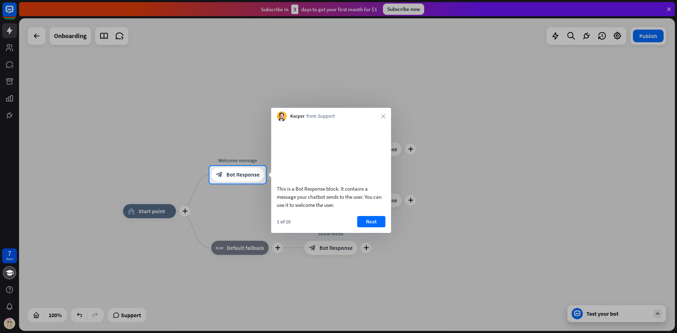
click at [386, 118] on div "Kacper from Support close" at bounding box center [331, 114] width 120 height 13
click at [384, 115] on icon "close" at bounding box center [383, 116] width 4 height 4
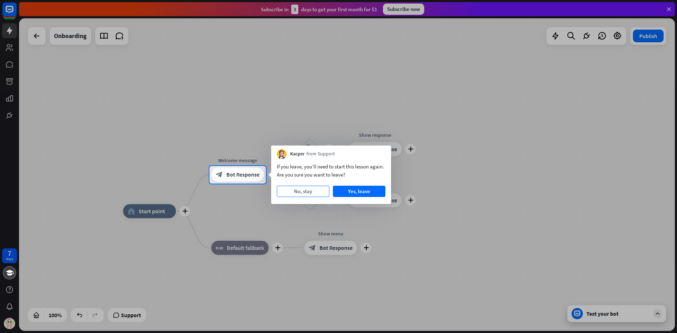
click at [301, 193] on button "No, stay" at bounding box center [303, 191] width 53 height 11
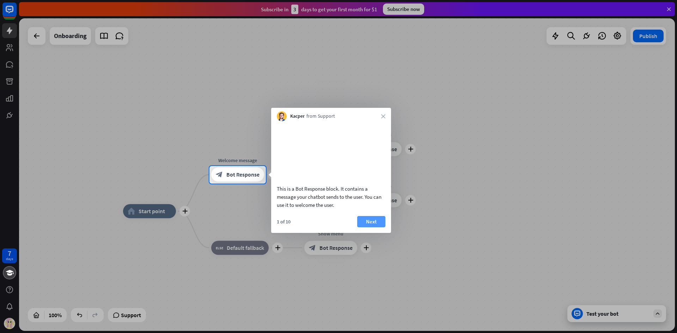
click at [379, 227] on button "Next" at bounding box center [371, 221] width 28 height 11
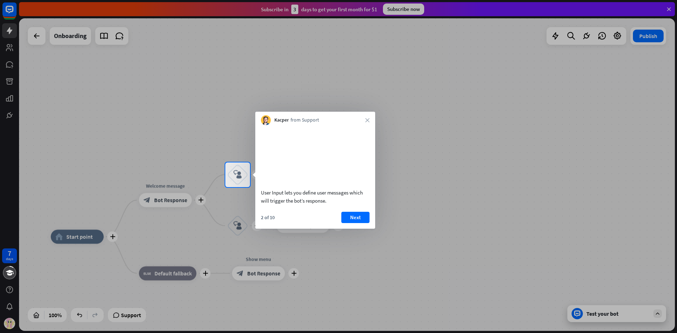
click at [359, 223] on button "Next" at bounding box center [355, 217] width 28 height 11
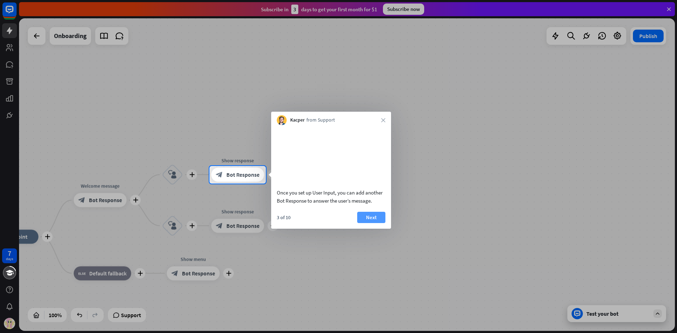
click at [364, 223] on button "Next" at bounding box center [371, 217] width 28 height 11
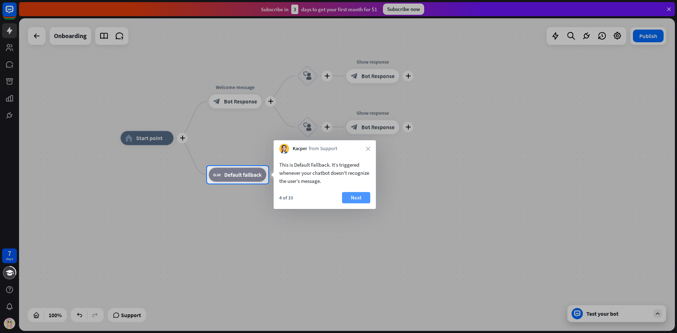
click at [359, 196] on button "Next" at bounding box center [356, 197] width 28 height 11
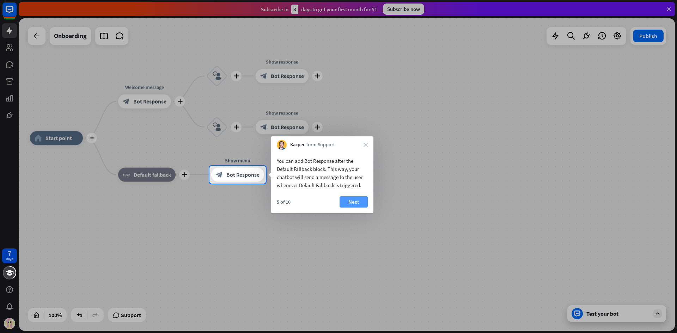
click at [359, 199] on button "Next" at bounding box center [354, 201] width 28 height 11
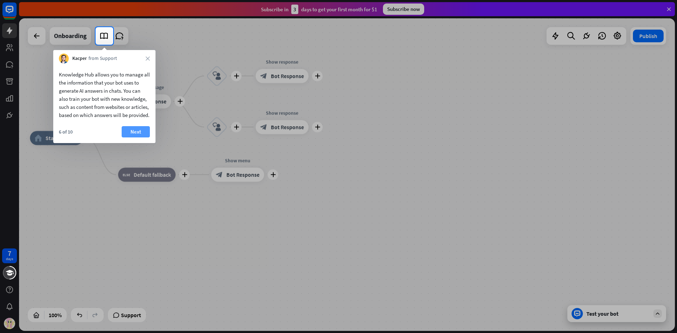
click at [138, 138] on button "Next" at bounding box center [136, 131] width 28 height 11
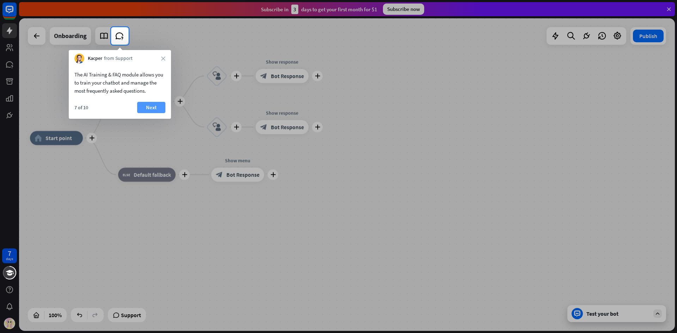
click at [151, 106] on button "Next" at bounding box center [151, 107] width 28 height 11
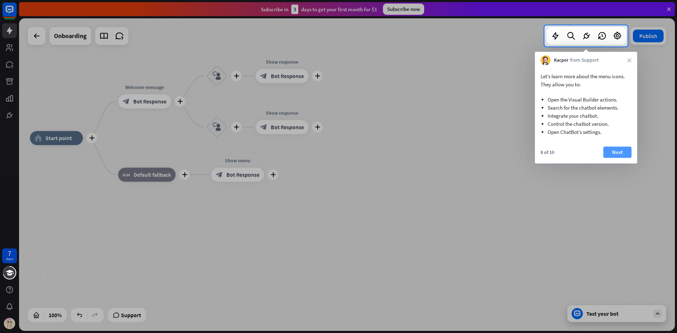
click at [612, 150] on button "Next" at bounding box center [617, 152] width 28 height 11
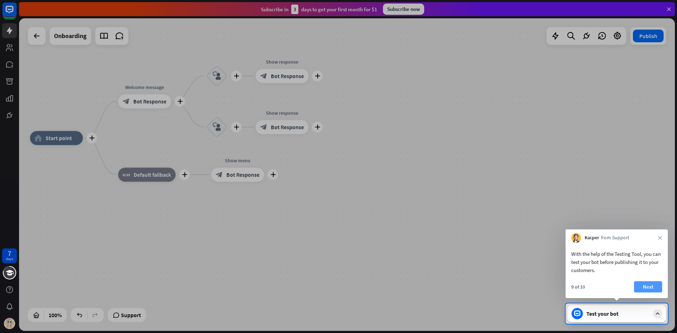
click at [647, 287] on button "Next" at bounding box center [648, 286] width 28 height 11
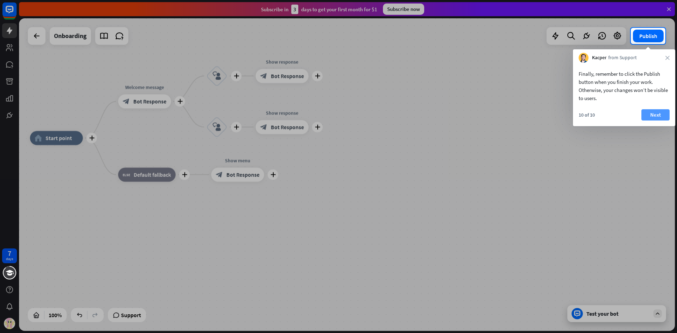
click at [659, 115] on button "Next" at bounding box center [655, 114] width 28 height 11
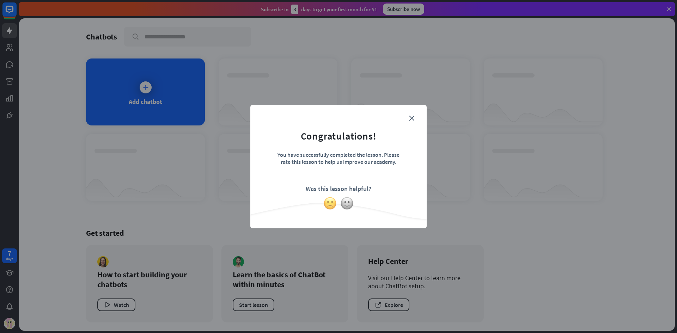
click at [331, 204] on img at bounding box center [329, 203] width 13 height 13
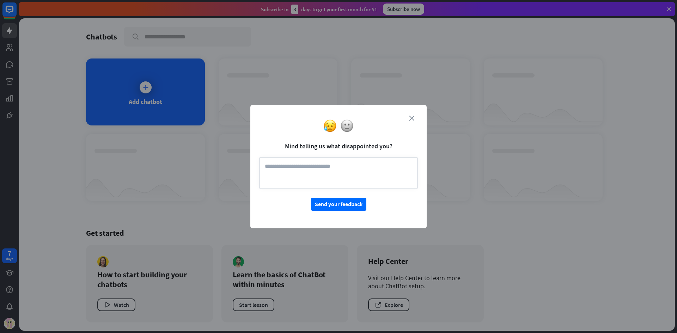
click at [410, 116] on icon "close" at bounding box center [411, 118] width 5 height 5
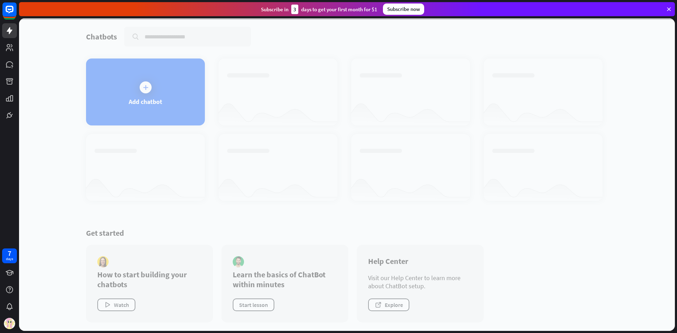
click at [201, 94] on div at bounding box center [347, 174] width 656 height 313
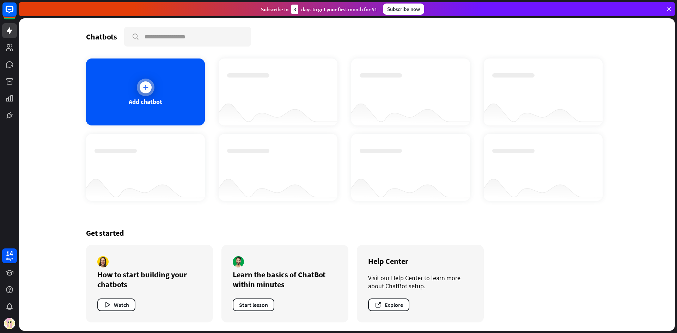
click at [182, 105] on div "Add chatbot" at bounding box center [145, 92] width 119 height 67
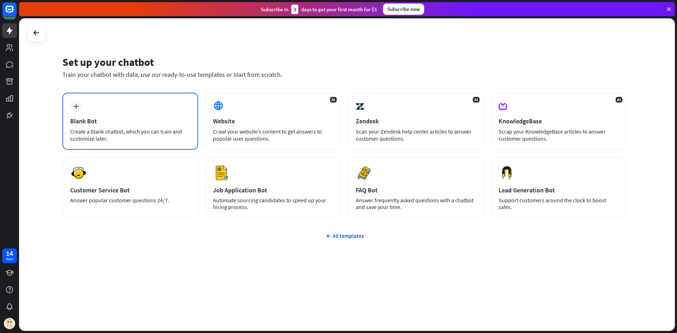
click at [182, 112] on div "plus Blank Bot Create a blank chatbot, which you can train and customize later." at bounding box center [130, 121] width 136 height 57
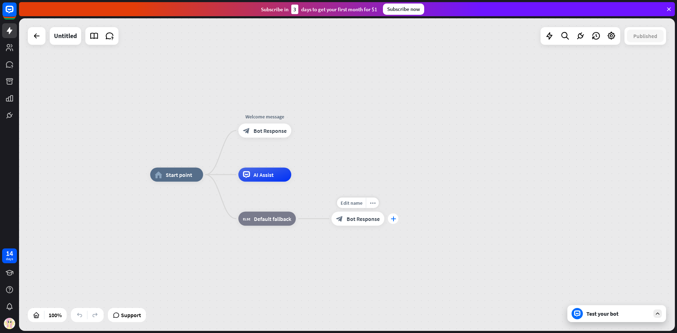
click at [396, 220] on div "plus" at bounding box center [393, 219] width 11 height 11
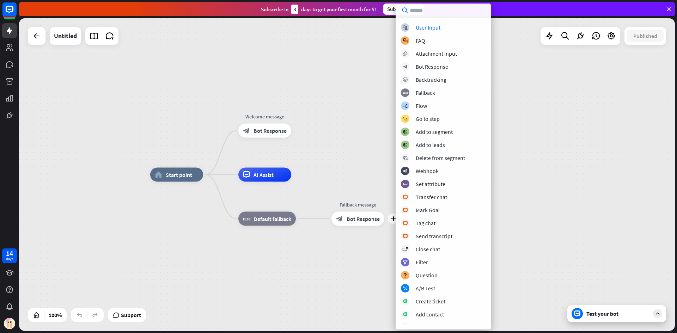
click at [390, 261] on div "home_2 Start point Welcome message block_bot_response Bot Response AI Assist bl…" at bounding box center [478, 331] width 656 height 313
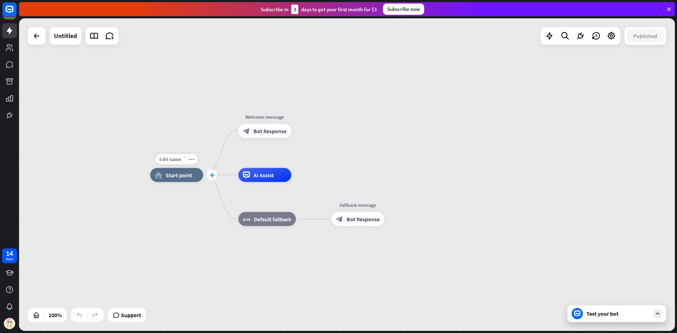
click at [213, 178] on div "plus" at bounding box center [212, 175] width 11 height 11
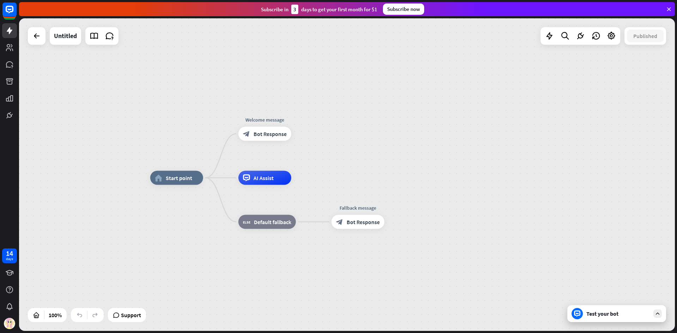
click at [162, 245] on div "home_2 Start point Welcome message block_bot_response Bot Response AI Assist bl…" at bounding box center [478, 334] width 656 height 313
click at [593, 317] on div "Test your bot" at bounding box center [617, 313] width 63 height 7
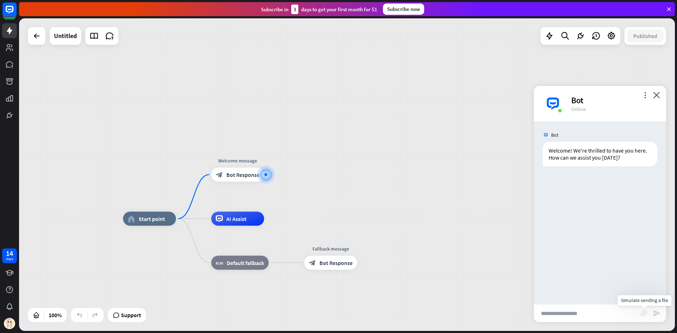
click at [643, 314] on icon "block_attachment" at bounding box center [644, 313] width 7 height 7
click at [590, 313] on div "Document" at bounding box center [605, 312] width 61 height 12
click at [644, 313] on icon "block_attachment" at bounding box center [644, 313] width 7 height 7
click at [579, 300] on div "Image" at bounding box center [605, 300] width 61 height 12
click at [585, 236] on div "Bot Welcome! We're thrilled to have you here. How can we assist you [DATE]? [DA…" at bounding box center [600, 212] width 132 height 183
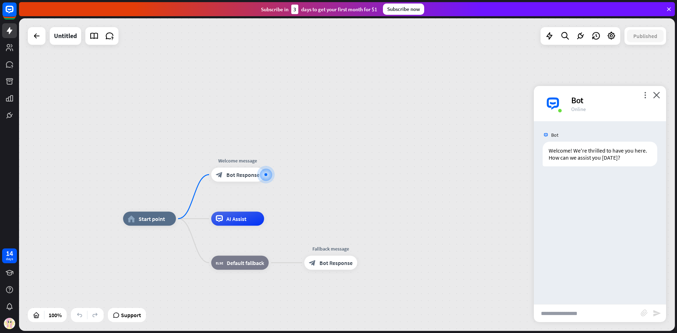
click at [585, 236] on div "Bot Welcome! We're thrilled to have you here. How can we assist you [DATE]? [DA…" at bounding box center [600, 212] width 132 height 183
drag, startPoint x: 585, startPoint y: 236, endPoint x: 585, endPoint y: 241, distance: 4.9
click at [585, 242] on div "Bot Welcome! We're thrilled to have you here. How can we assist you [DATE]? [DA…" at bounding box center [600, 212] width 132 height 183
click at [585, 243] on div "Bot Welcome! We're thrilled to have you here. How can we assist you [DATE]? [DA…" at bounding box center [600, 212] width 132 height 183
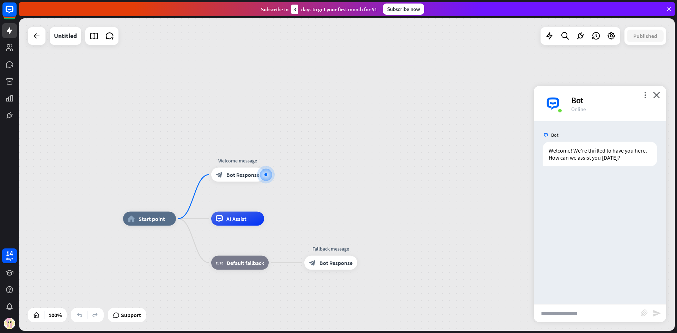
drag, startPoint x: 585, startPoint y: 242, endPoint x: 585, endPoint y: 247, distance: 4.6
click at [585, 247] on div "Bot Welcome! We're thrilled to have you here. How can we assist you [DATE]? [DA…" at bounding box center [600, 212] width 132 height 183
click at [582, 233] on div "Bot Welcome! We're thrilled to have you here. How can we assist you [DATE]? [DA…" at bounding box center [600, 212] width 132 height 183
click at [582, 232] on div "Bot Welcome! We're thrilled to have you here. How can we assist you [DATE]? [DA…" at bounding box center [600, 212] width 132 height 183
drag, startPoint x: 582, startPoint y: 232, endPoint x: 582, endPoint y: 228, distance: 4.2
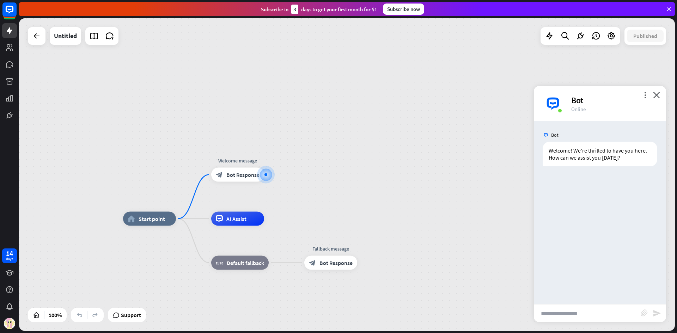
click at [582, 228] on div "Bot Welcome! We're thrilled to have you here. How can we assist you [DATE]? [DA…" at bounding box center [600, 212] width 132 height 183
click at [580, 225] on div "Bot Welcome! We're thrilled to have you here. How can we assist you [DATE]? [DA…" at bounding box center [600, 212] width 132 height 183
